Goal: Navigation & Orientation: Go to known website

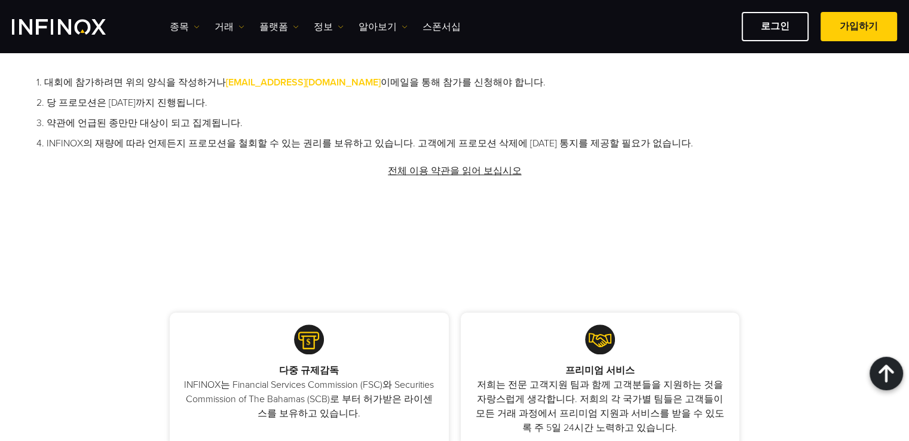
scroll to position [896, 0]
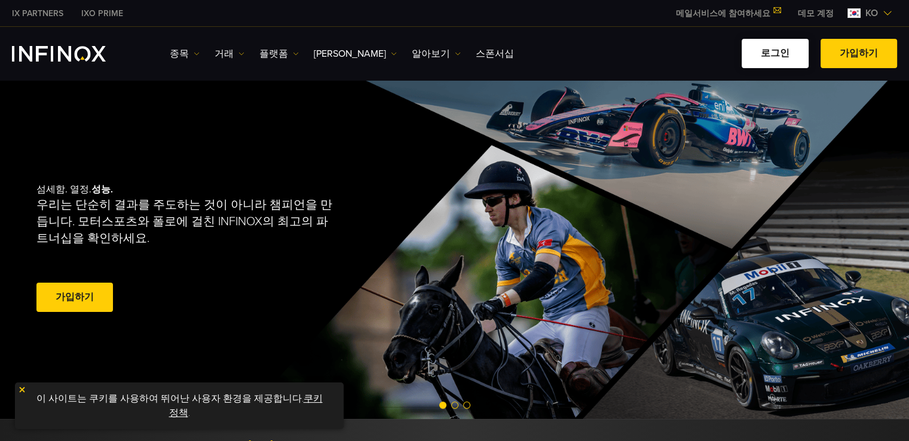
click at [774, 54] on link "로그인" at bounding box center [774, 53] width 67 height 29
